Goal: Task Accomplishment & Management: Manage account settings

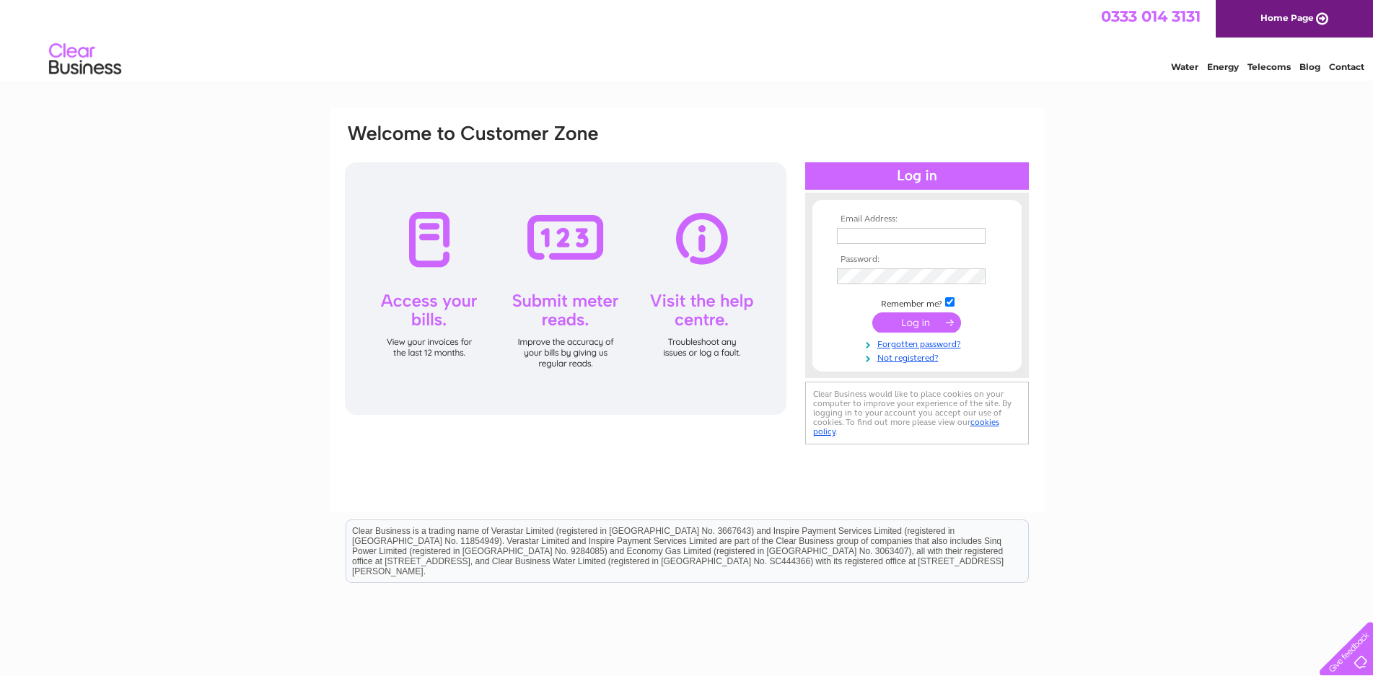
type input "cagammack@live.co.uk"
click at [919, 323] on input "submit" at bounding box center [917, 323] width 89 height 20
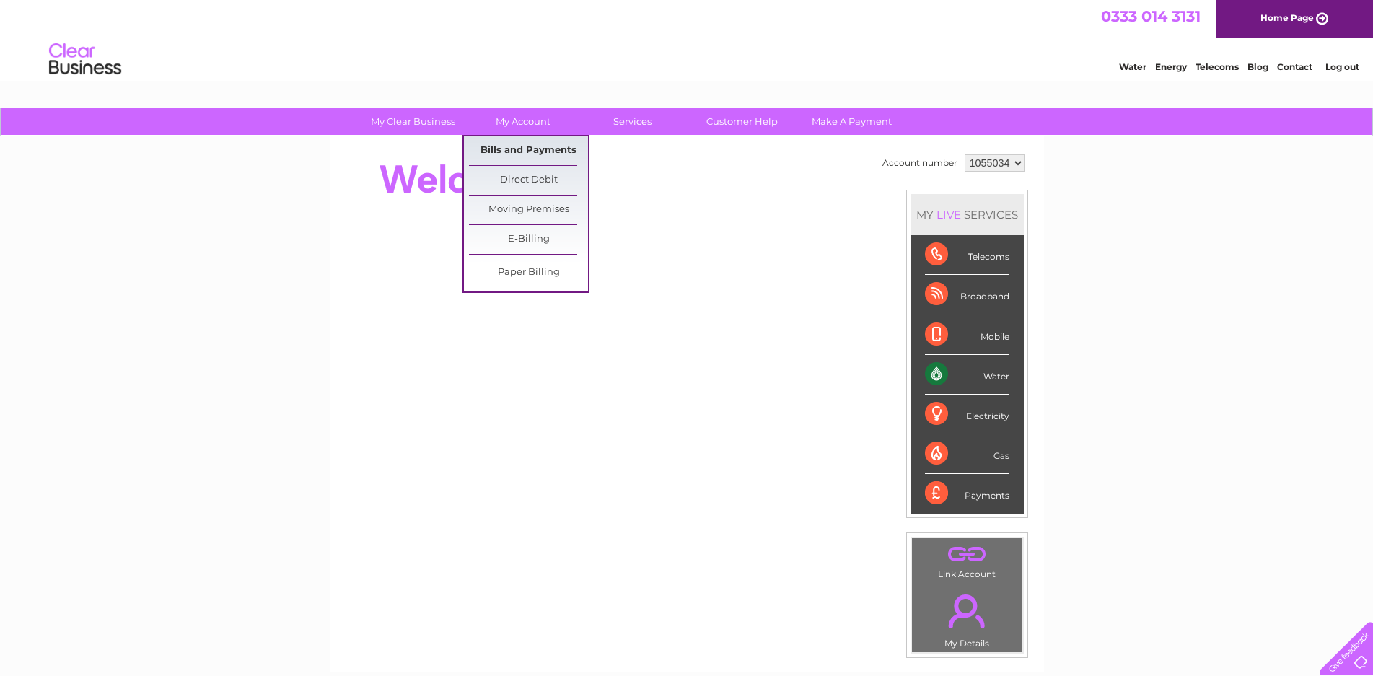
click at [525, 150] on link "Bills and Payments" at bounding box center [528, 150] width 119 height 29
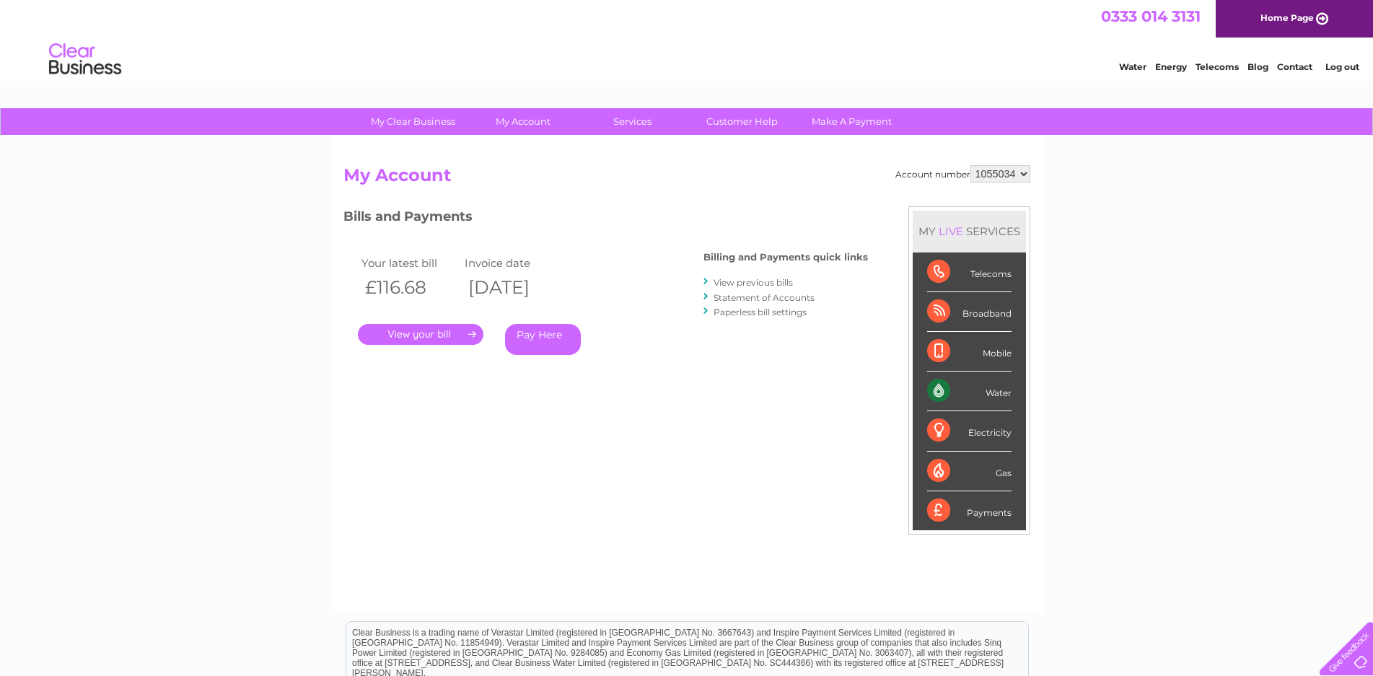
click at [421, 331] on link "." at bounding box center [421, 334] width 126 height 21
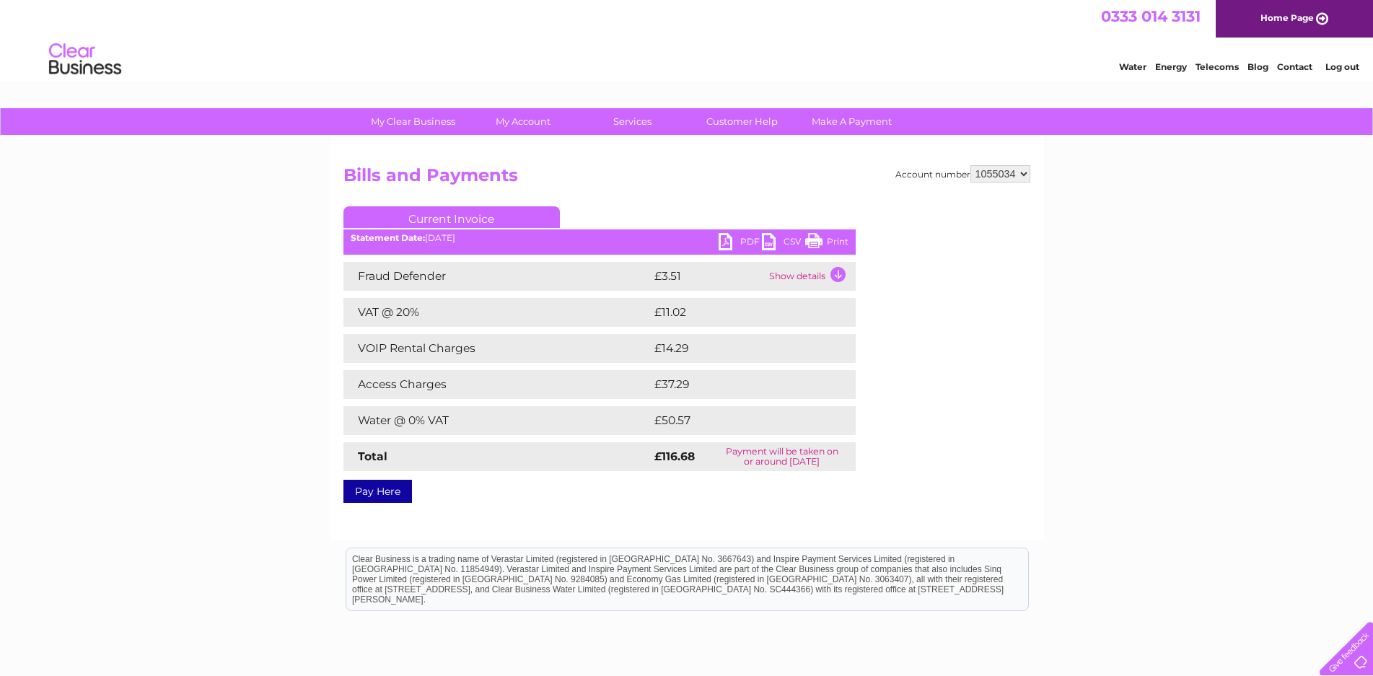
click at [728, 241] on link "PDF" at bounding box center [740, 243] width 43 height 21
